Goal: Task Accomplishment & Management: Manage account settings

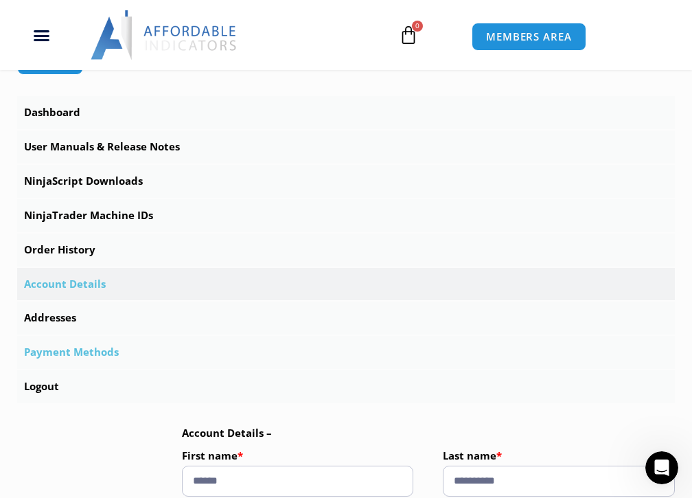
scroll to position [343, 0]
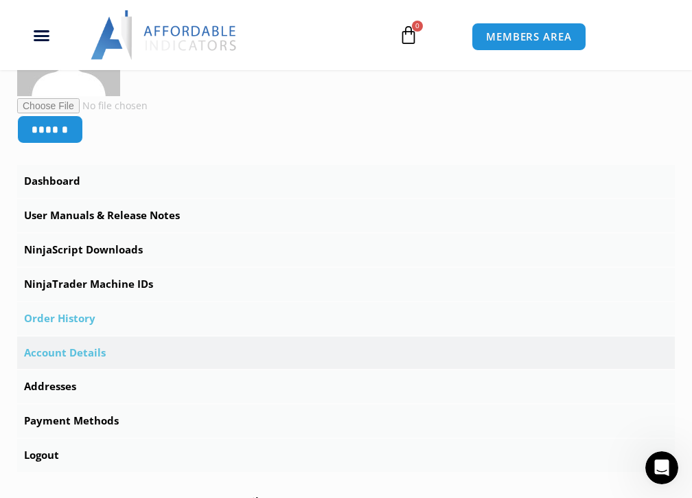
click at [65, 317] on link "Order History" at bounding box center [346, 318] width 658 height 33
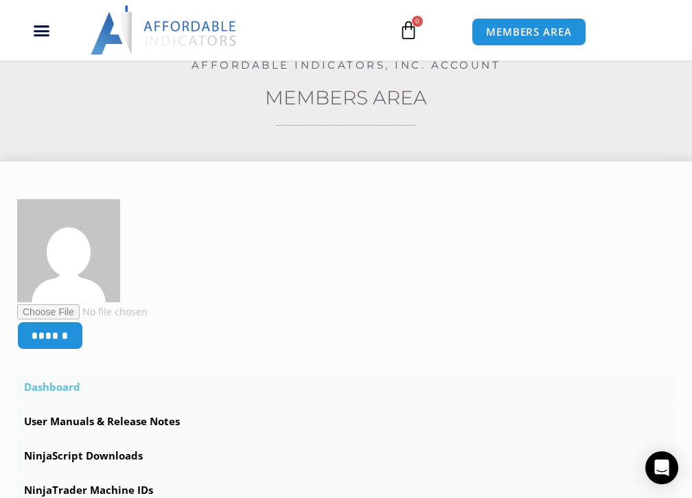
scroll to position [275, 0]
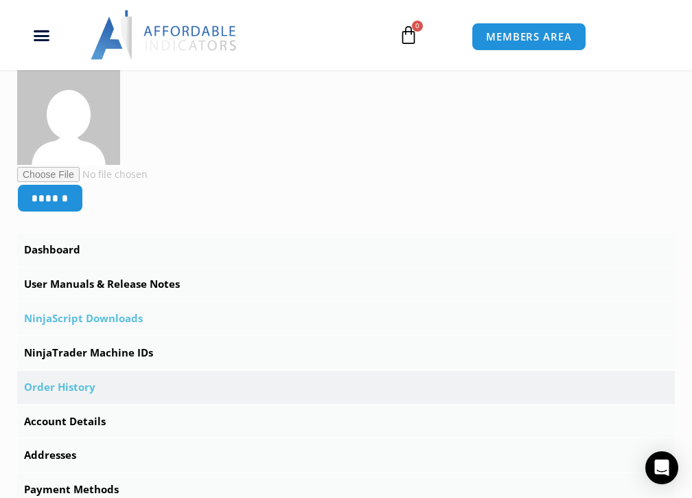
click at [98, 321] on link "NinjaScript Downloads" at bounding box center [346, 318] width 658 height 33
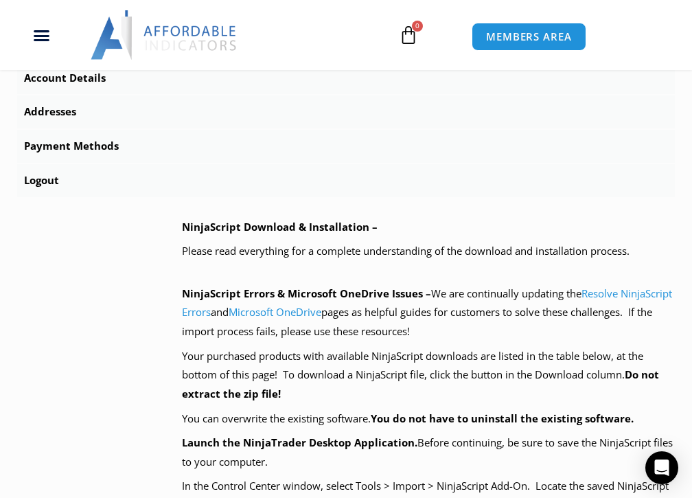
scroll to position [687, 0]
